Goal: Share content: Share content

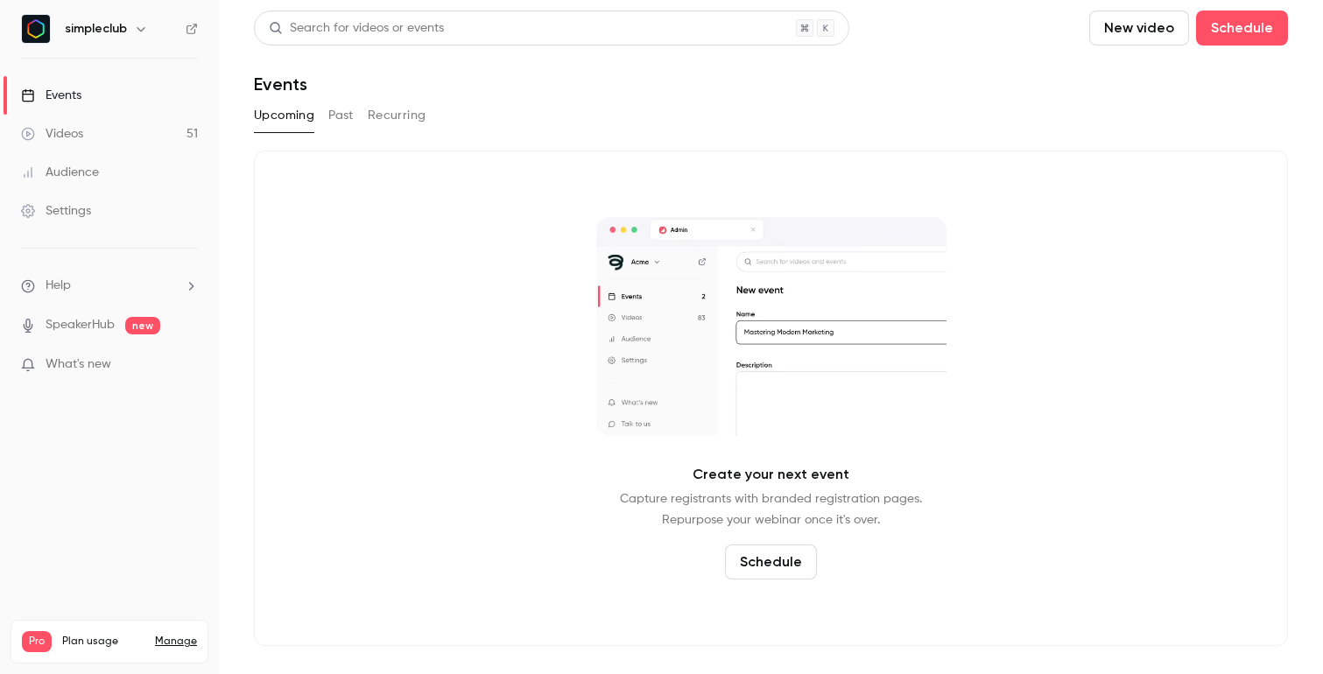
click at [90, 135] on link "Videos 51" at bounding box center [109, 134] width 219 height 39
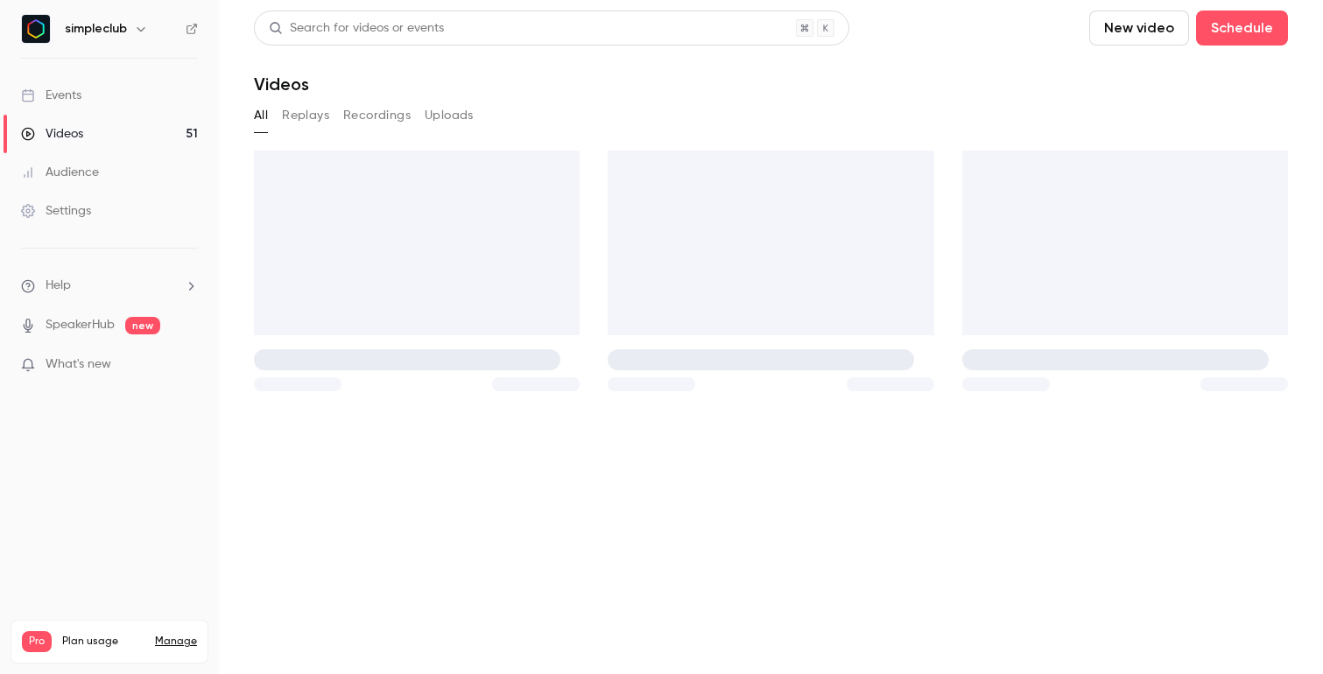
click at [76, 101] on div "Events" at bounding box center [51, 96] width 60 height 18
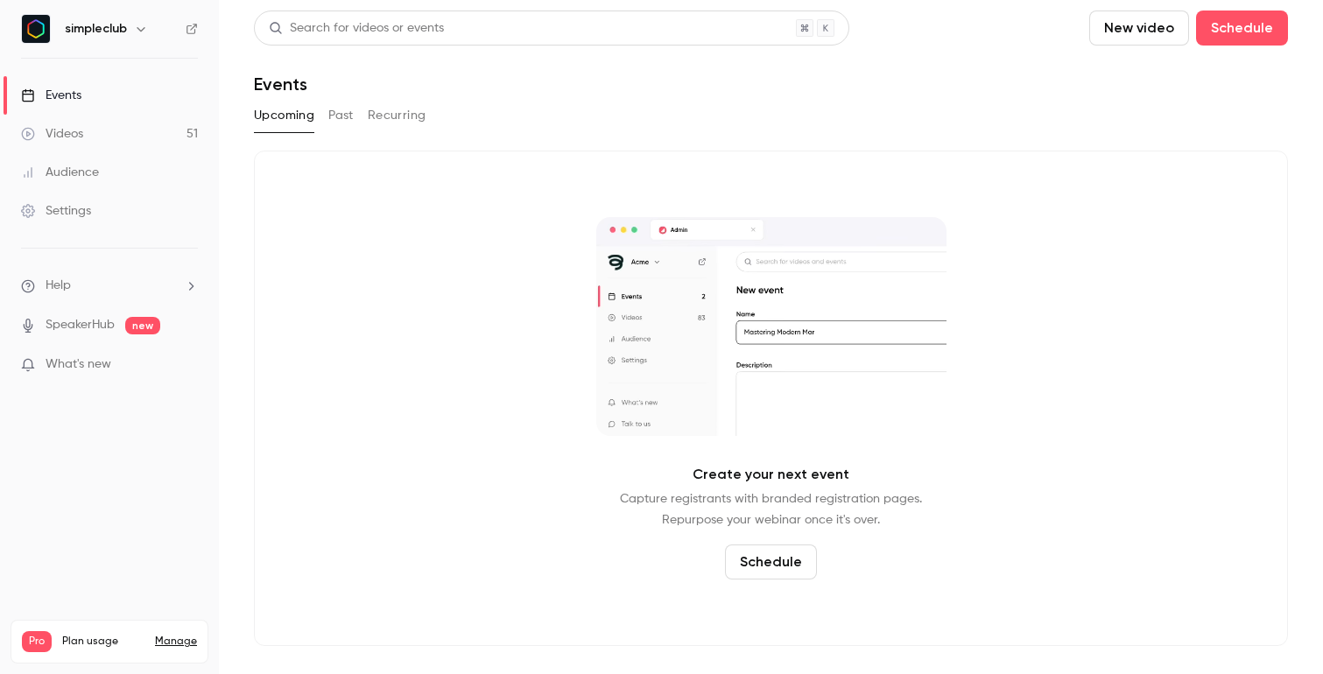
click at [349, 107] on button "Past" at bounding box center [340, 116] width 25 height 28
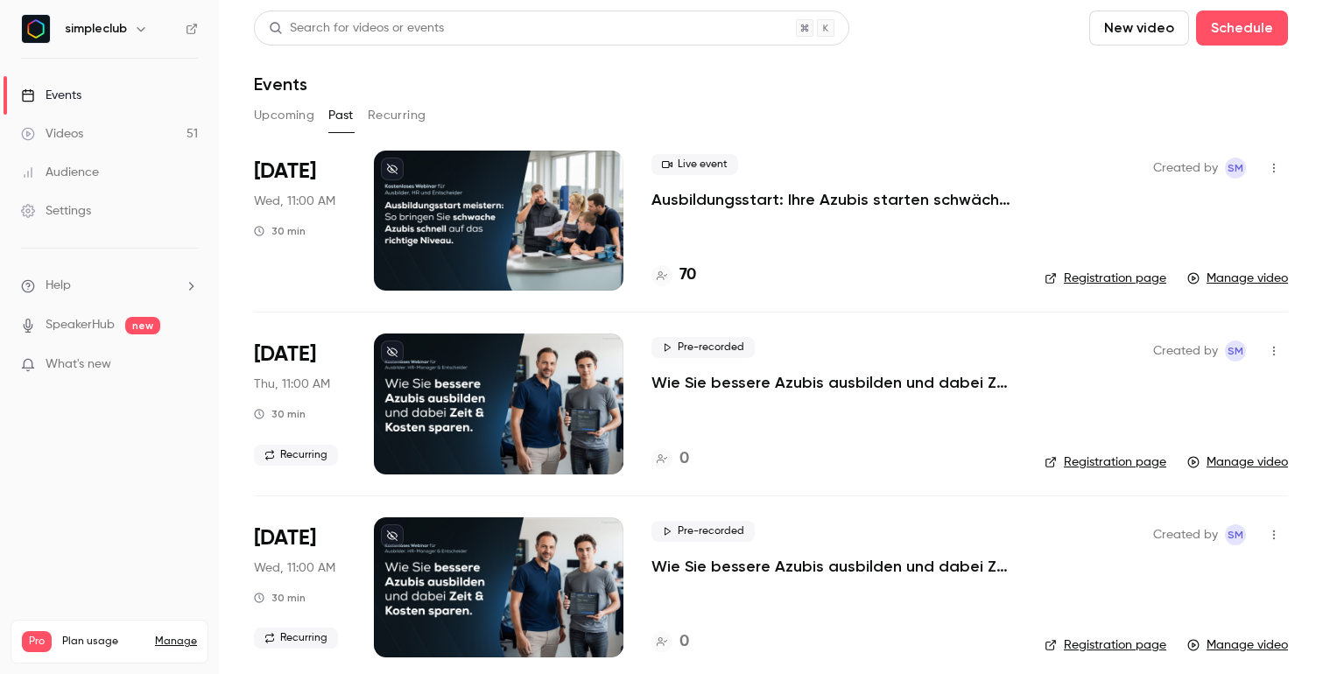
click at [973, 194] on p "Ausbildungsstart: Ihre Azubis starten schwächer als gedacht? ([DATE])" at bounding box center [834, 199] width 365 height 21
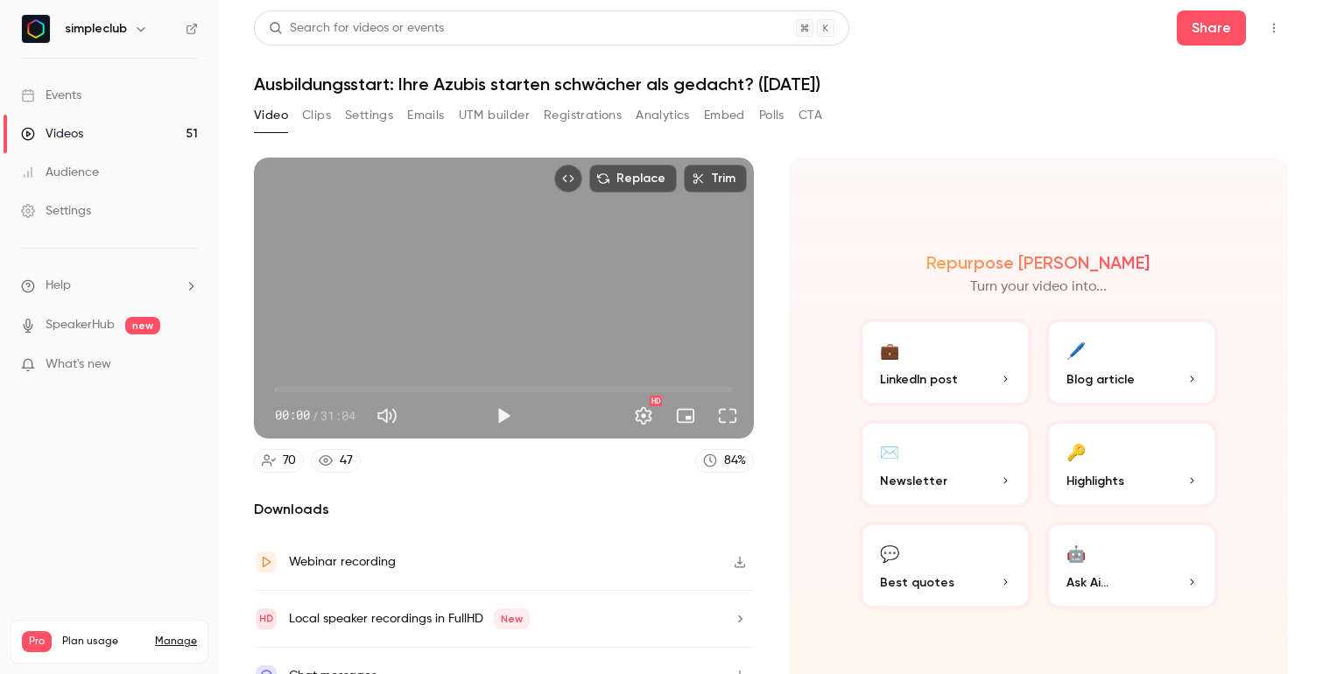
click at [647, 112] on button "Analytics" at bounding box center [663, 116] width 54 height 28
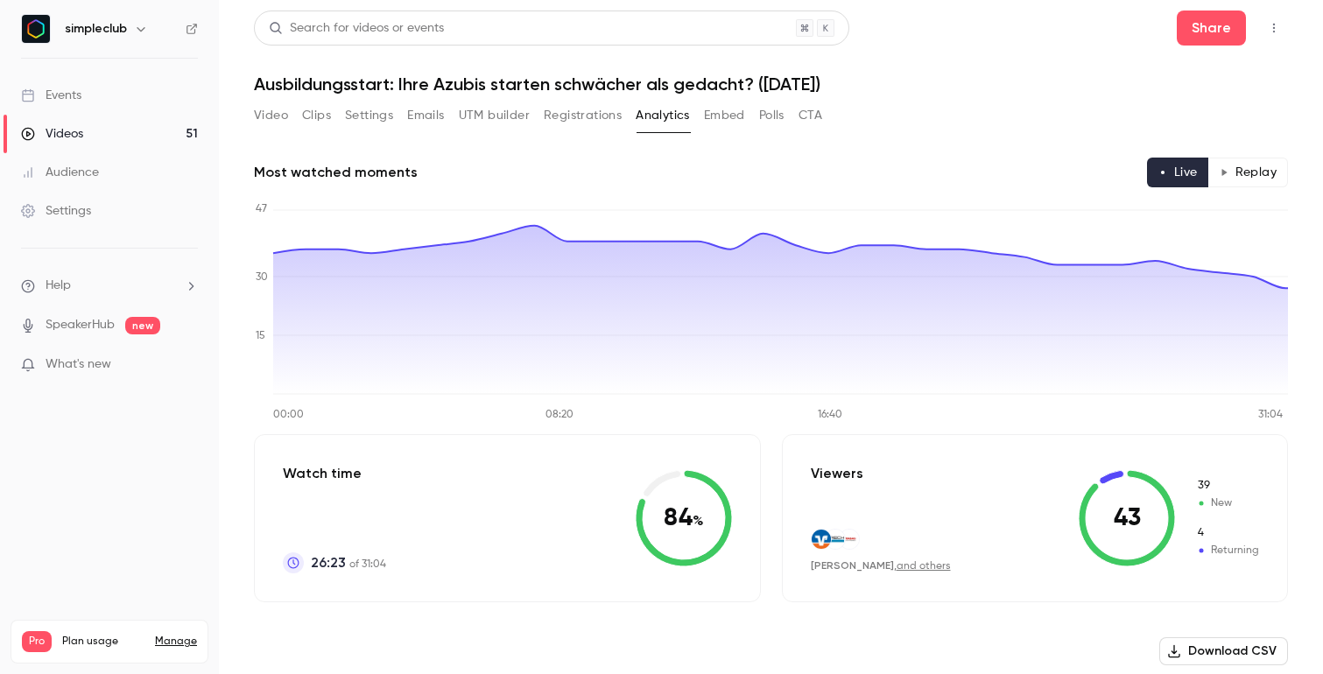
click at [1018, 106] on div "Video Clips Settings Emails UTM builder Registrations Analytics Embed Polls CTA" at bounding box center [771, 119] width 1034 height 35
click at [425, 24] on div "Search for videos or events" at bounding box center [356, 28] width 175 height 18
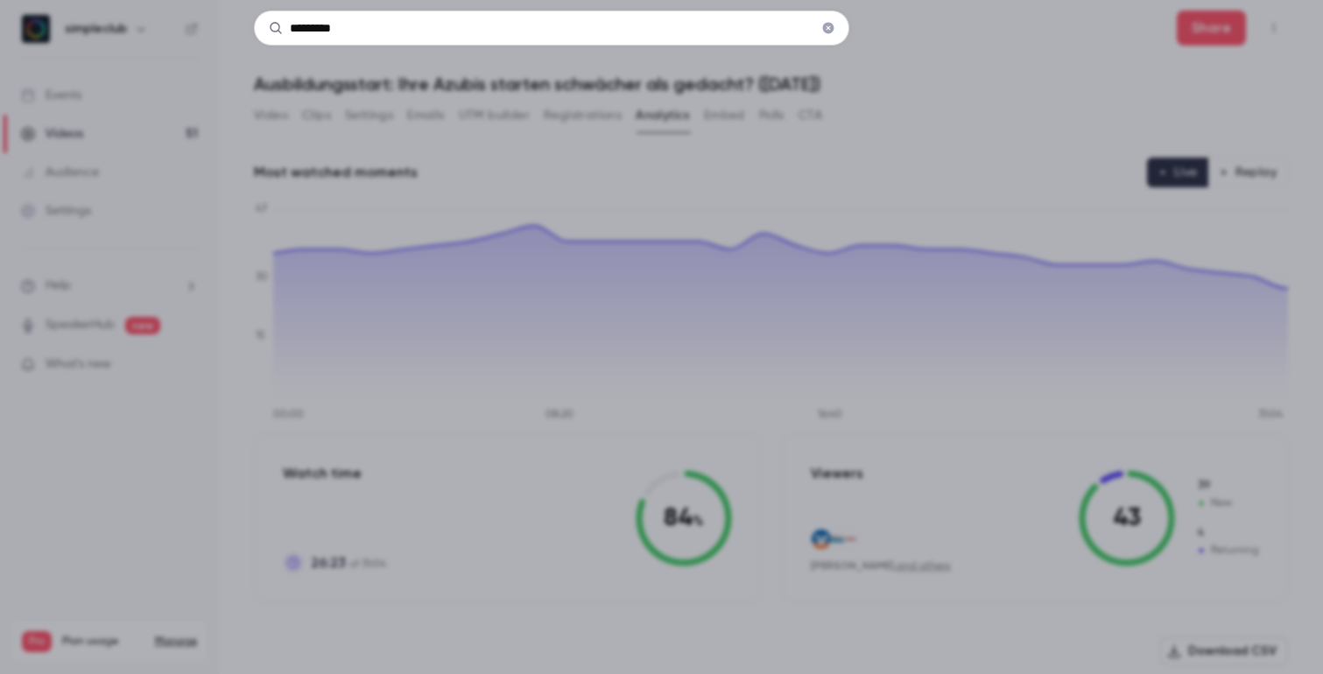
type input "*********"
click at [909, 12] on div "*********" at bounding box center [661, 337] width 1323 height 674
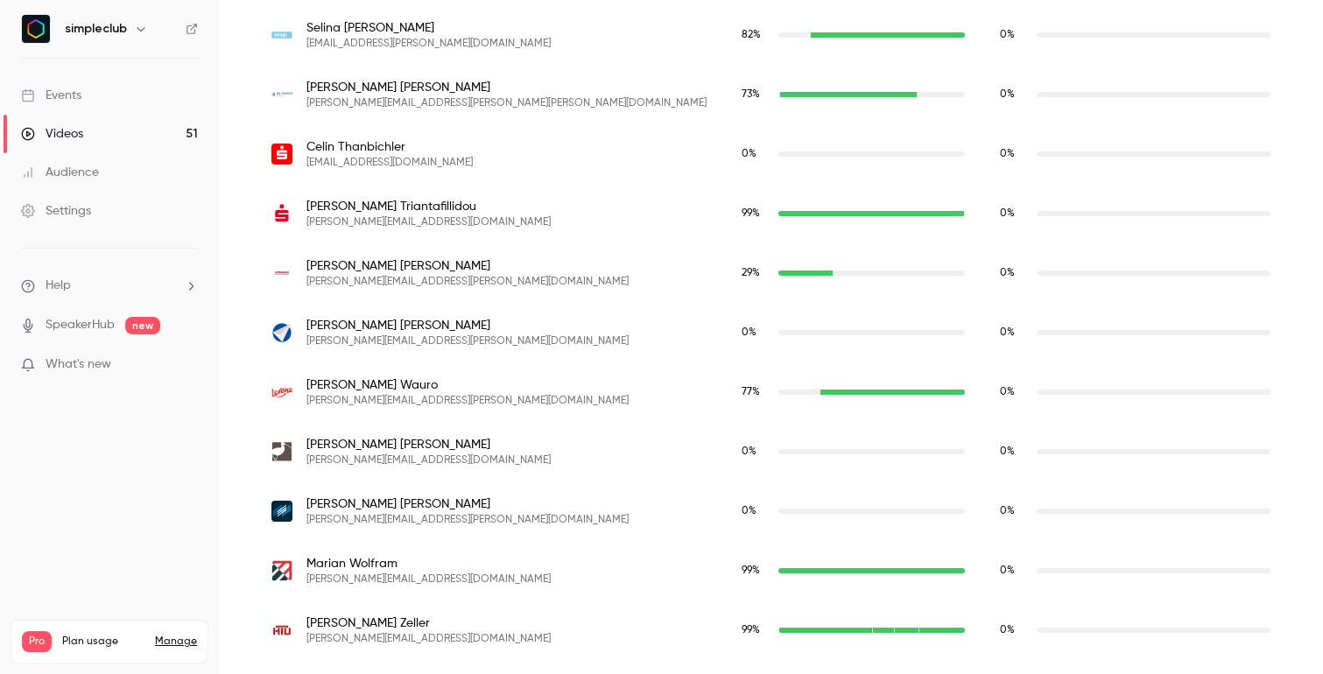
scroll to position [2492, 0]
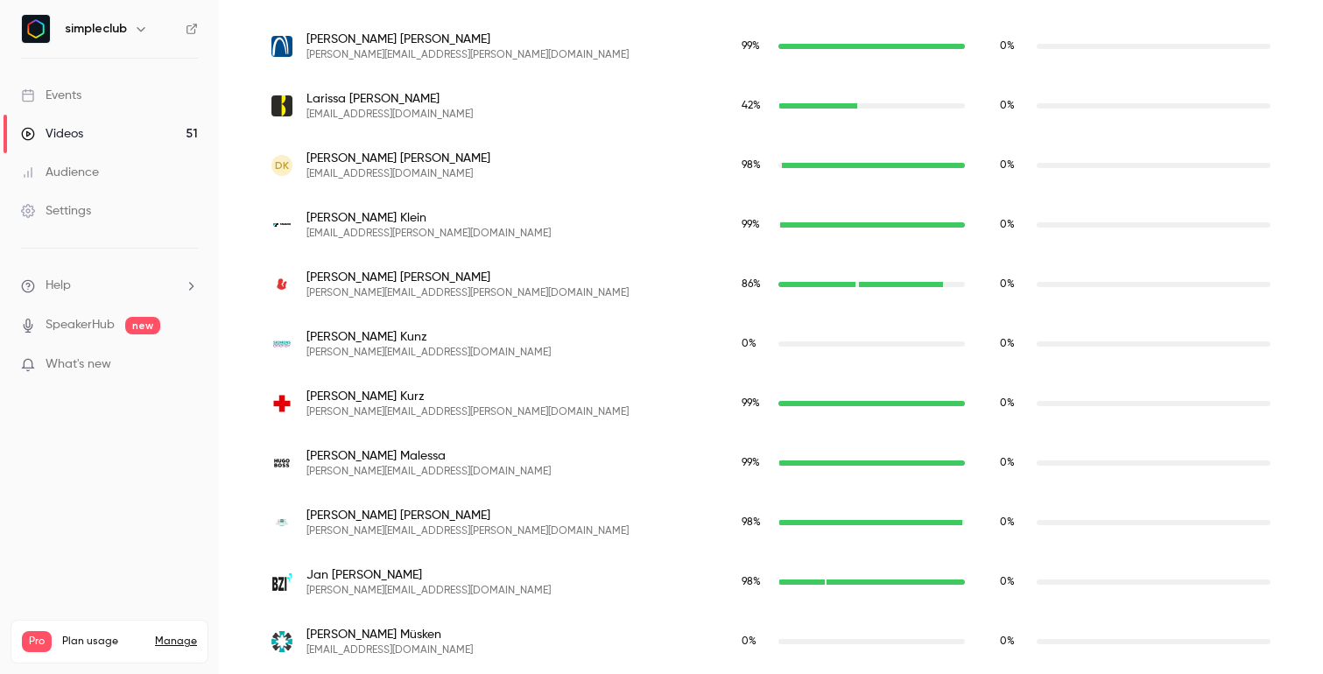
click at [223, 337] on main "Search for videos or events Share Ausbildungsstart: Ihre Azubis starten schwäch…" at bounding box center [771, 337] width 1104 height 674
click at [115, 135] on link "Videos 51" at bounding box center [109, 134] width 219 height 39
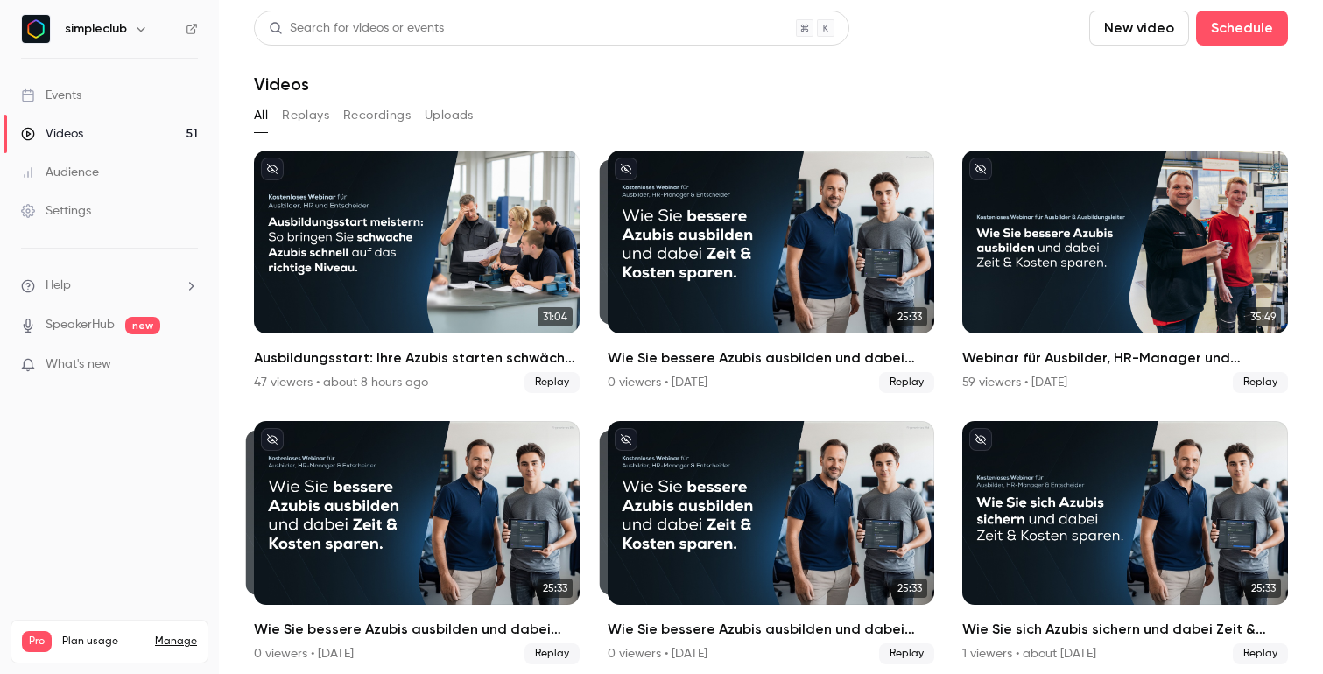
click at [377, 116] on button "Recordings" at bounding box center [376, 116] width 67 height 28
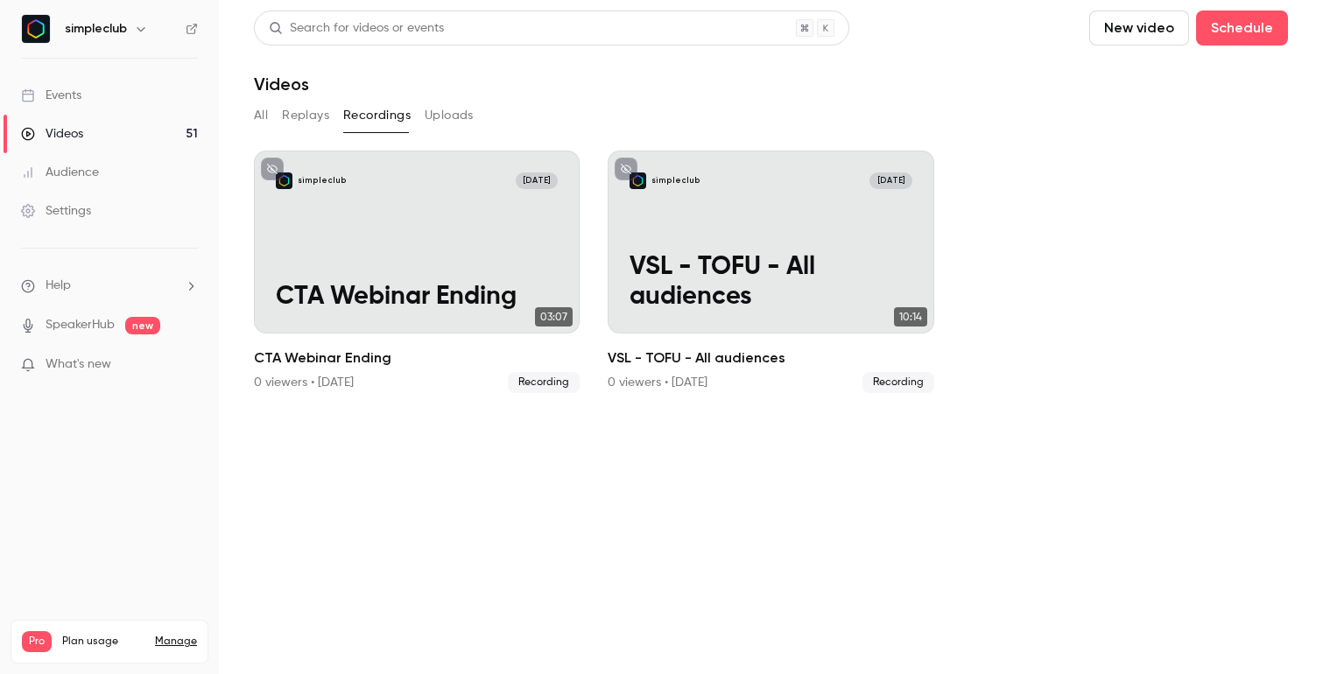
click at [260, 111] on button "All" at bounding box center [261, 116] width 14 height 28
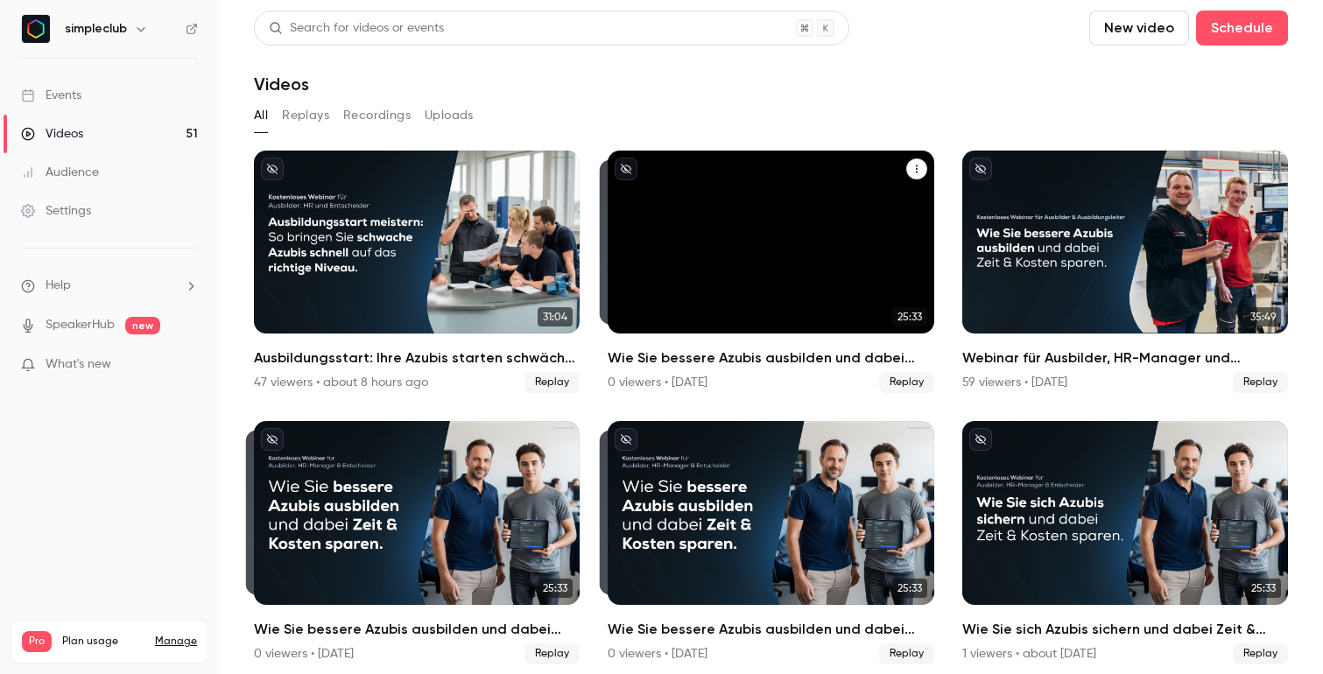
scroll to position [18, 0]
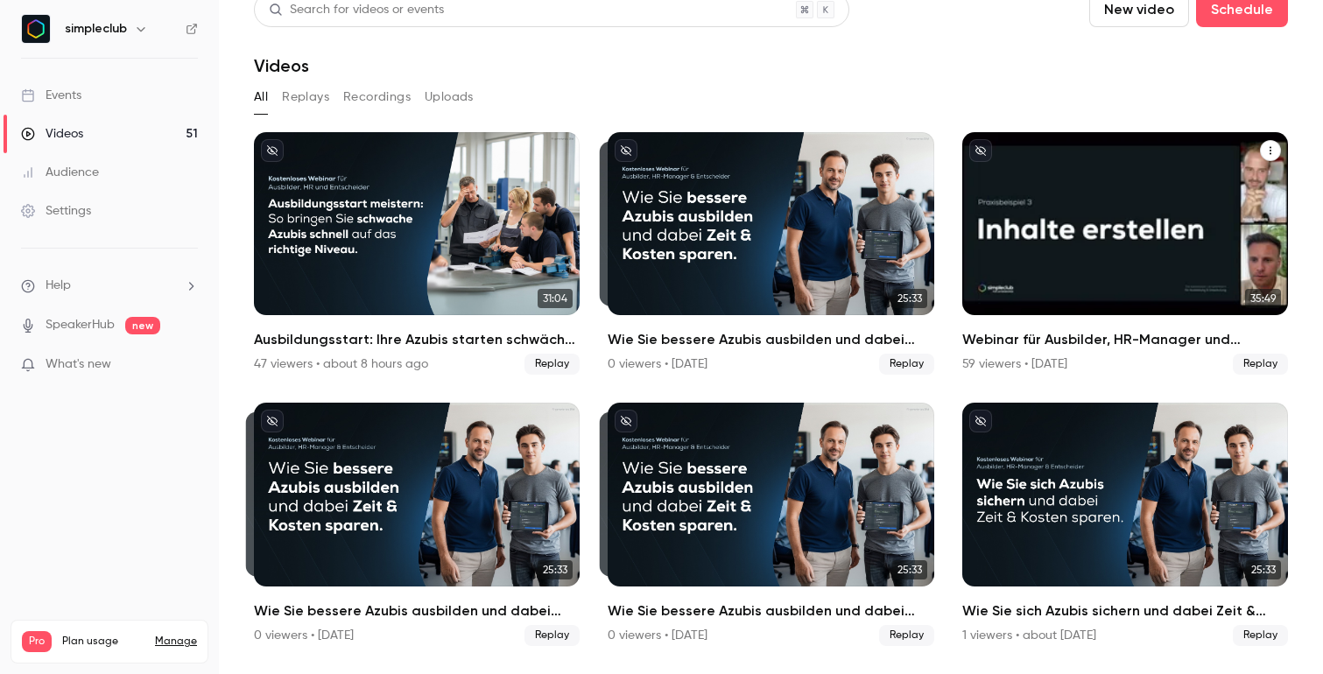
click at [1130, 230] on div "Webinar für Ausbilder, HR-Manager und Entscheider: Wie Sie bessere Azubis ausbi…" at bounding box center [1125, 223] width 326 height 183
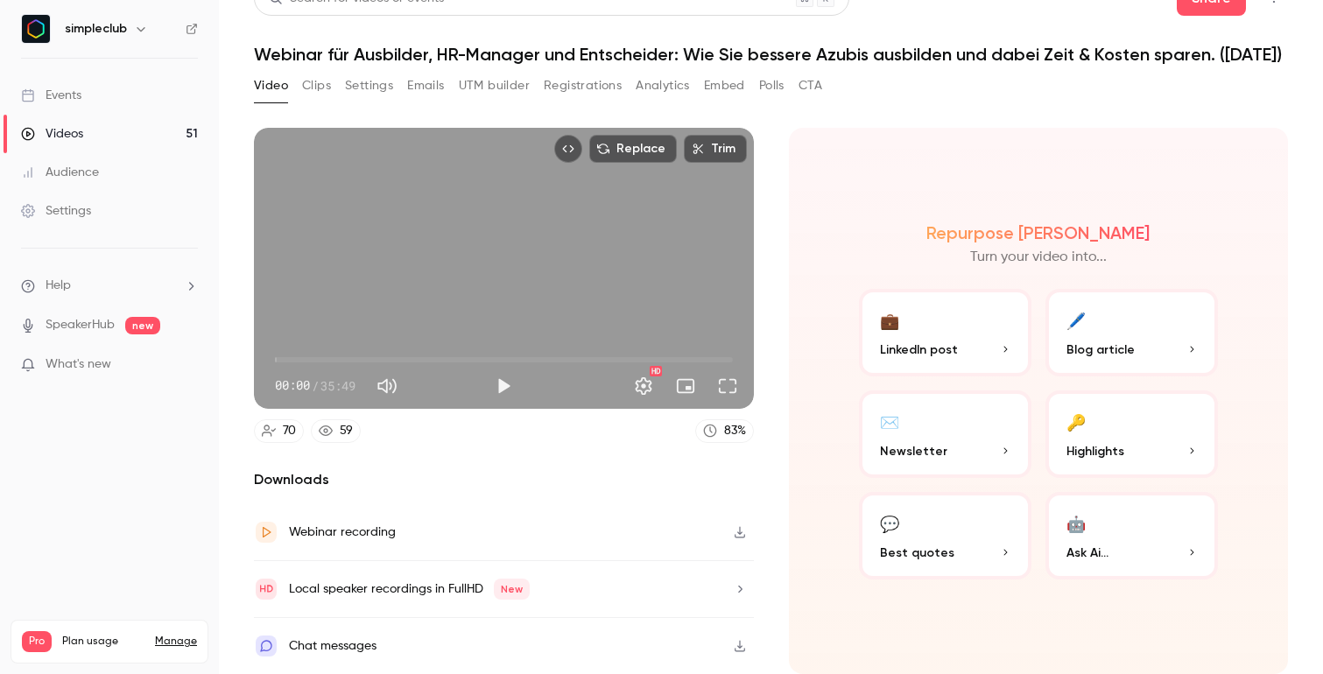
scroll to position [51, 0]
click at [368, 535] on div "Webinar recording" at bounding box center [342, 532] width 107 height 21
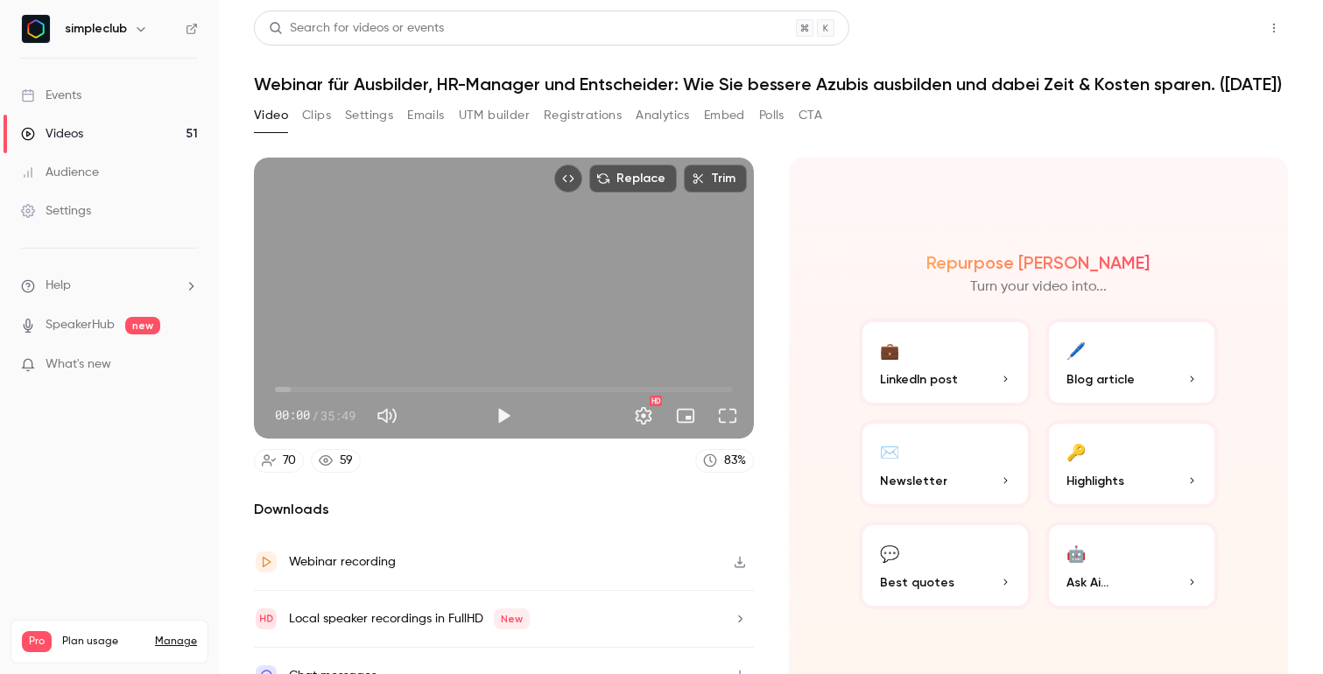
click at [1214, 22] on button "Share" at bounding box center [1211, 28] width 69 height 35
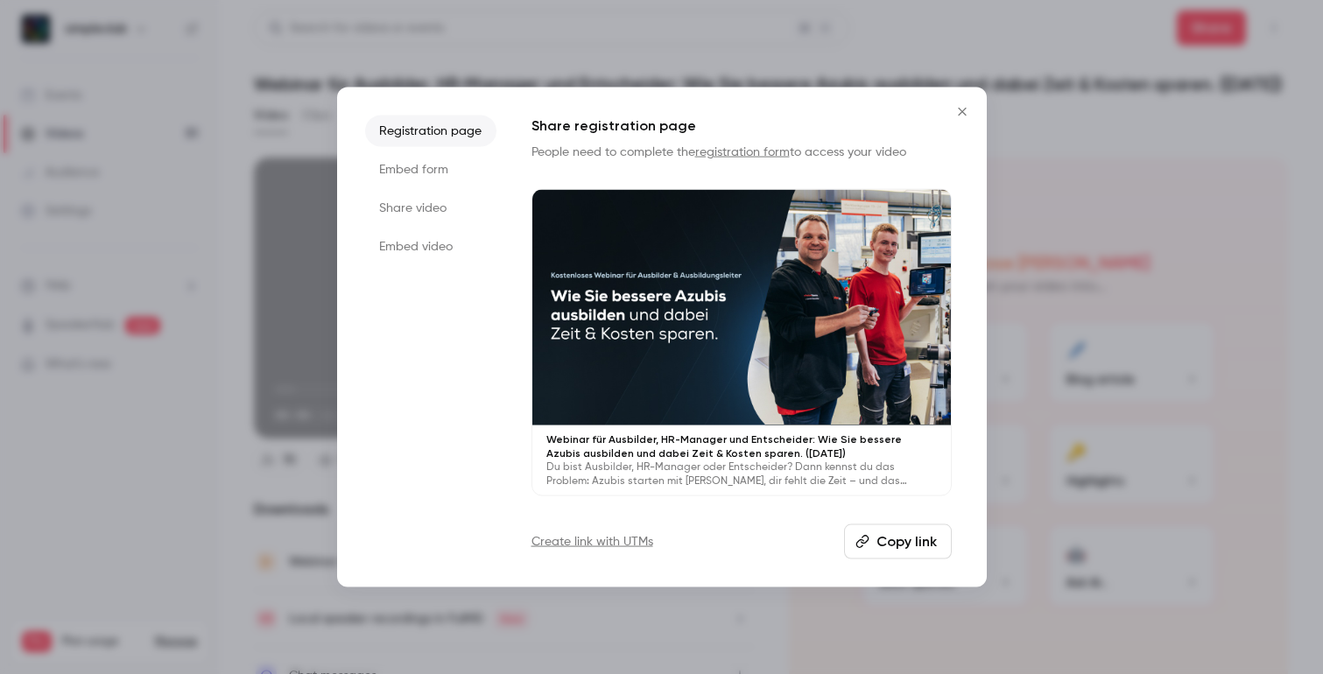
click at [439, 197] on li "Share video" at bounding box center [430, 209] width 131 height 32
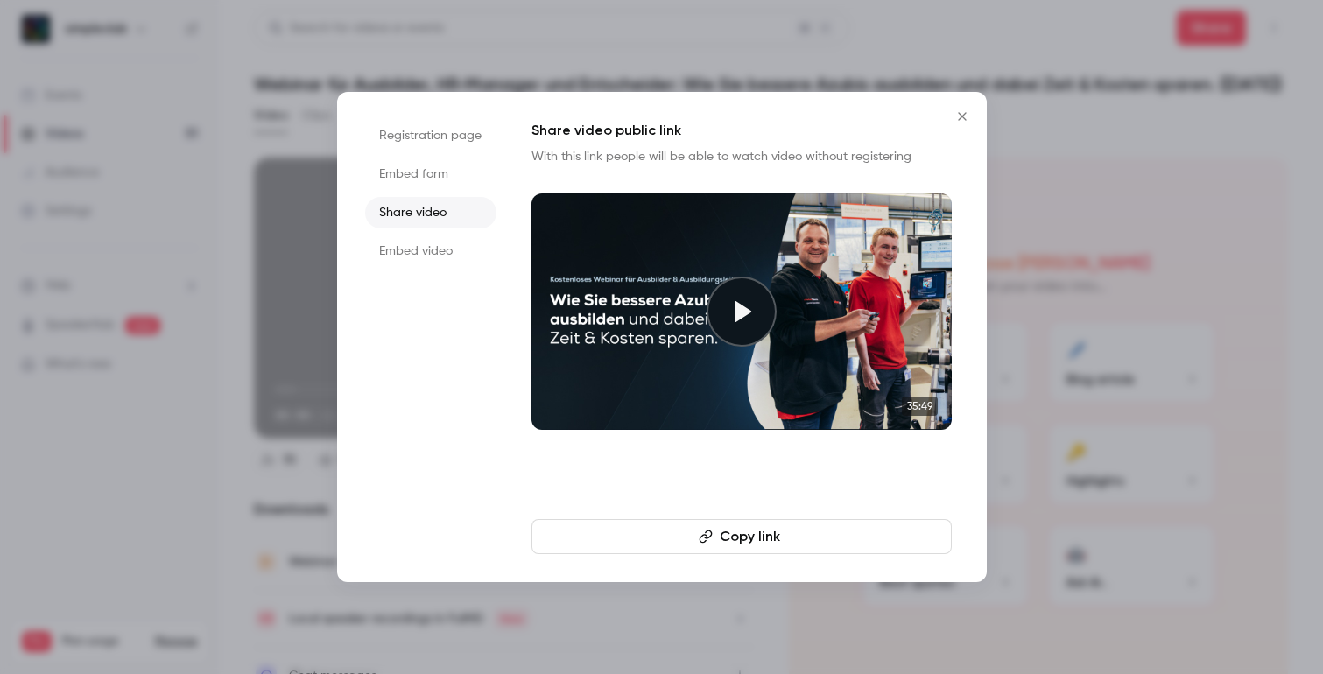
click at [788, 532] on button "Copy link" at bounding box center [742, 536] width 420 height 35
click at [730, 312] on icon at bounding box center [742, 312] width 28 height 28
